Goal: Check status: Check status

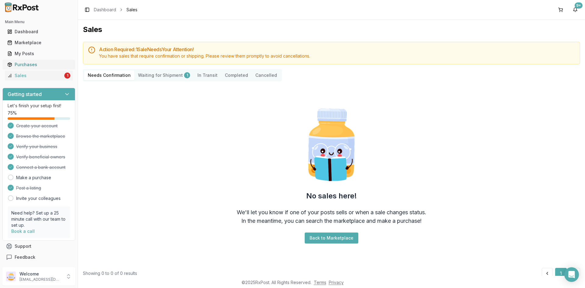
click at [55, 64] on div "Purchases" at bounding box center [38, 65] width 63 height 6
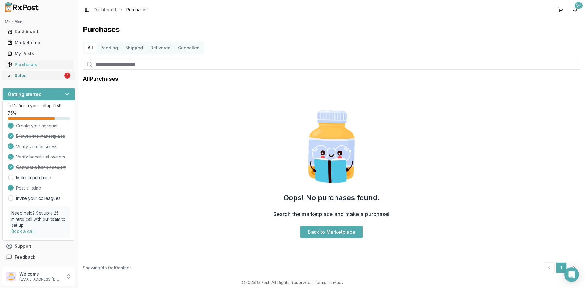
click at [53, 72] on link "Sales 1" at bounding box center [39, 75] width 68 height 11
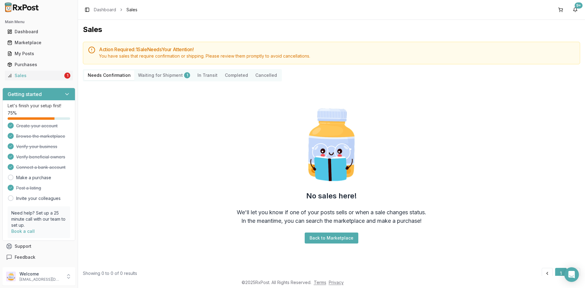
click at [168, 74] on Shipment "Waiting for Shipment 1" at bounding box center [163, 75] width 59 height 10
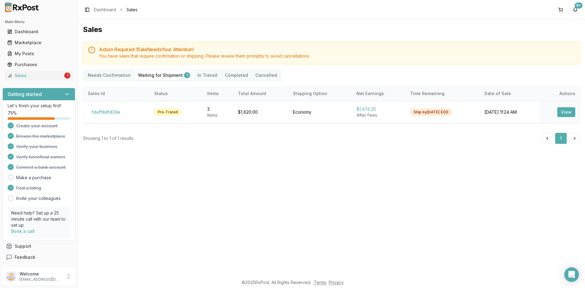
click at [115, 78] on Confirmation "Needs Confirmation" at bounding box center [109, 75] width 50 height 10
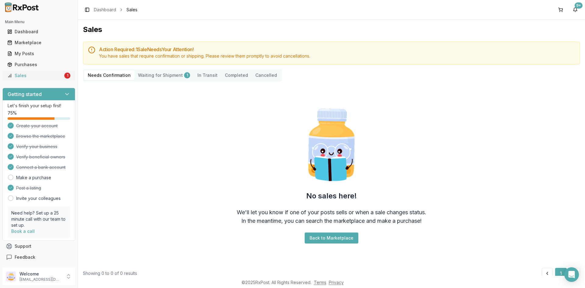
click at [33, 72] on link "Sales 1" at bounding box center [39, 75] width 68 height 11
click at [102, 77] on Confirmation "Needs Confirmation" at bounding box center [109, 75] width 50 height 10
